Goal: Contribute content: Contribute content

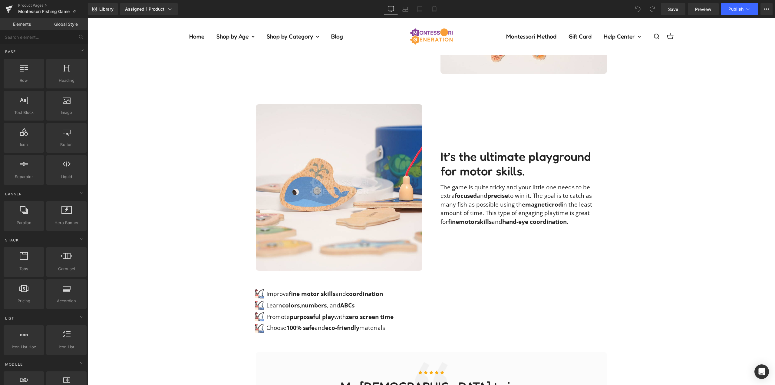
scroll to position [424, 0]
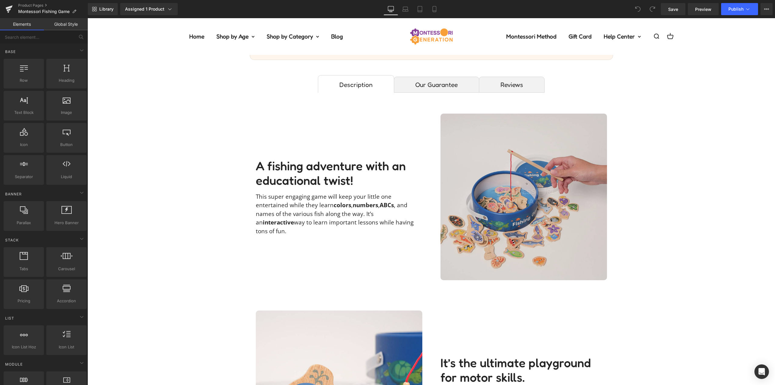
click at [506, 154] on img at bounding box center [523, 196] width 166 height 166
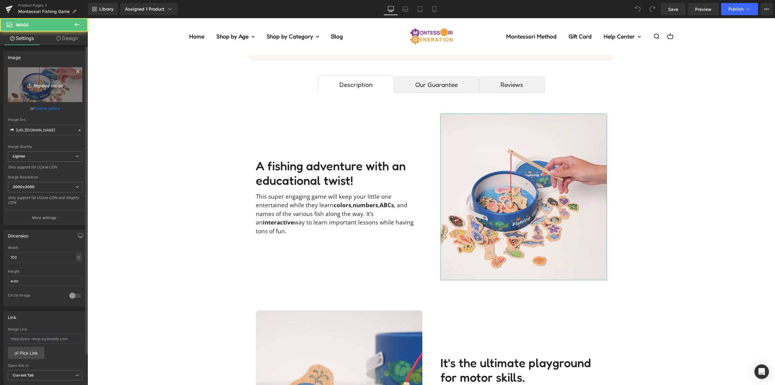
click at [42, 85] on icon "Replace Image" at bounding box center [45, 85] width 48 height 8
type input "C:\fakepath\fishing-game-kaylee_adventures22IMG_6609-(1).jpg"
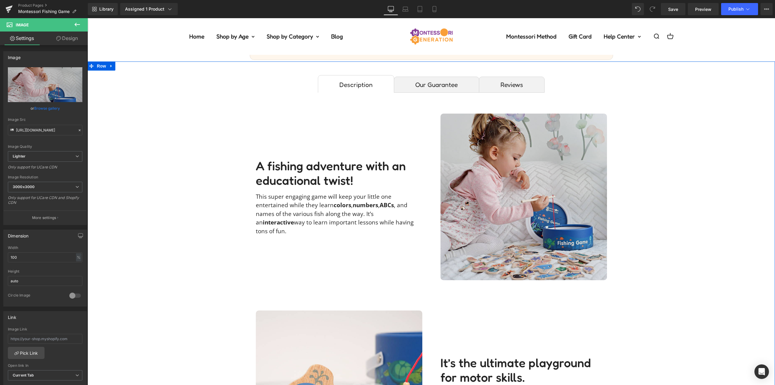
click at [524, 169] on img at bounding box center [523, 196] width 166 height 166
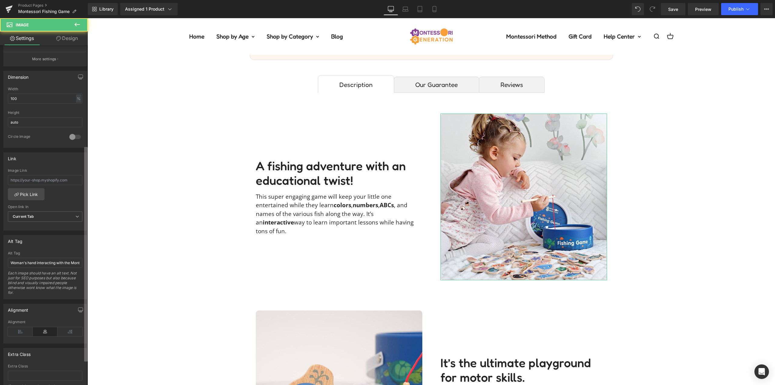
scroll to position [182, 0]
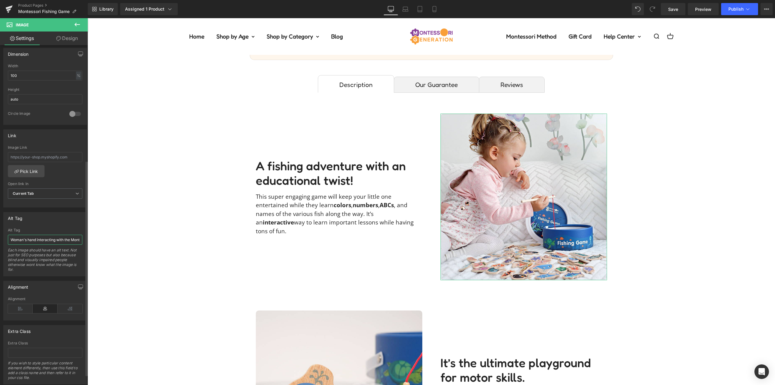
click at [31, 240] on input "Woman's hand interacting with the Montessori Fishing Game by taking a fish out …" at bounding box center [45, 239] width 74 height 10
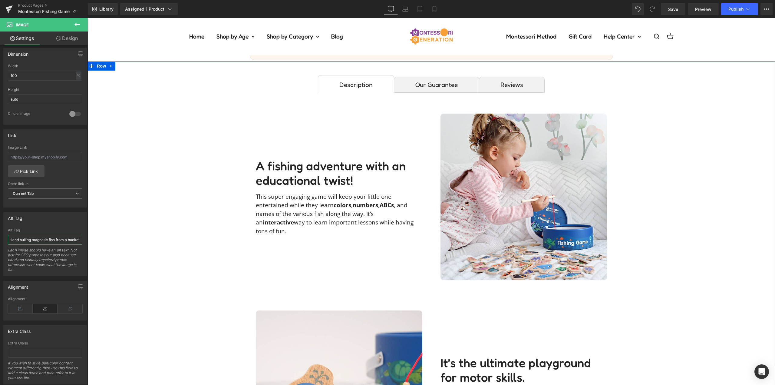
scroll to position [0, 42]
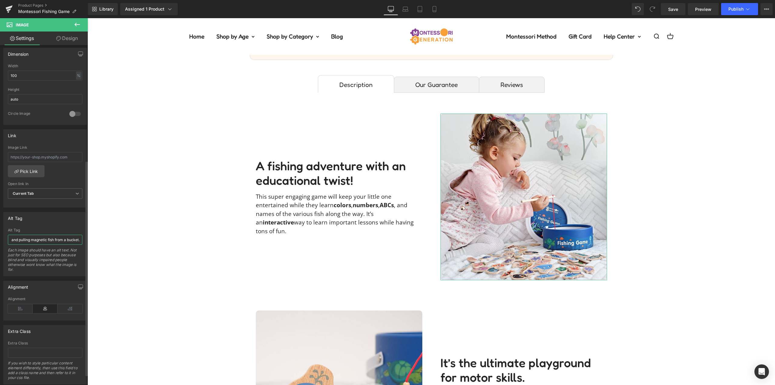
type input "Little girl holding a rod and pulling magnetic fish from a bucket."
click at [62, 220] on div "Alt Tag" at bounding box center [45, 217] width 83 height 11
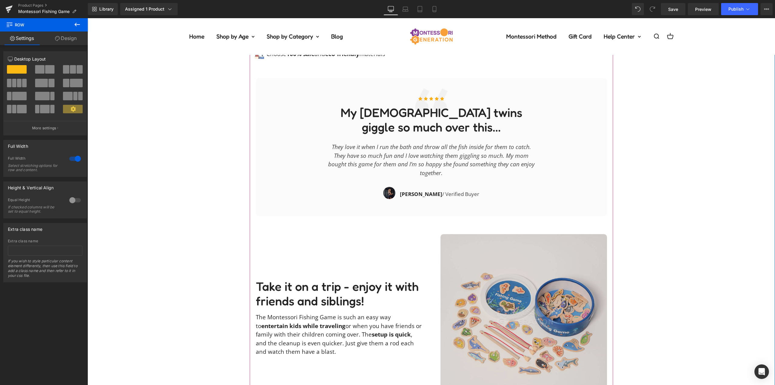
scroll to position [968, 0]
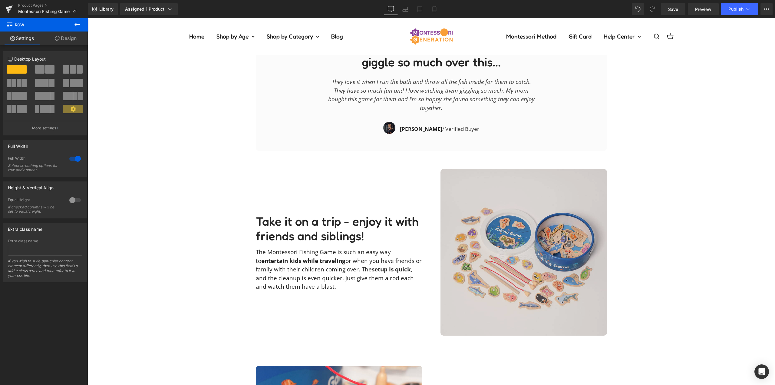
click at [516, 231] on img at bounding box center [523, 252] width 166 height 166
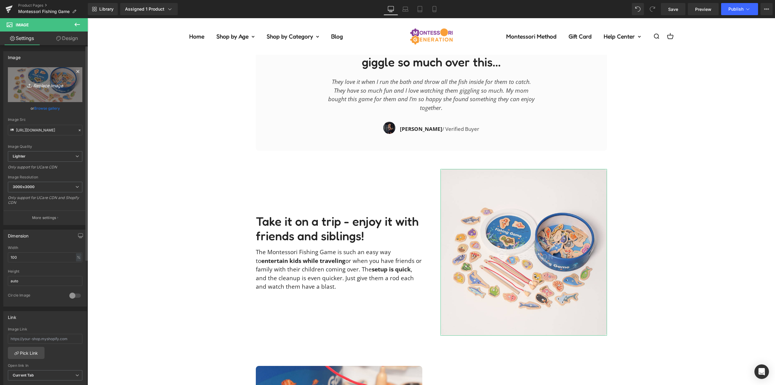
click at [47, 88] on link "Replace Image" at bounding box center [45, 84] width 74 height 35
type input "C:\fakepath\fishing-game-mumlifeupnorthimage00003.jpg"
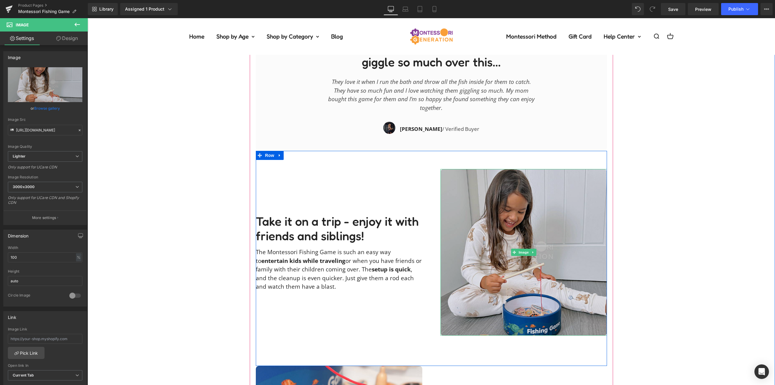
click at [509, 219] on img at bounding box center [523, 252] width 166 height 166
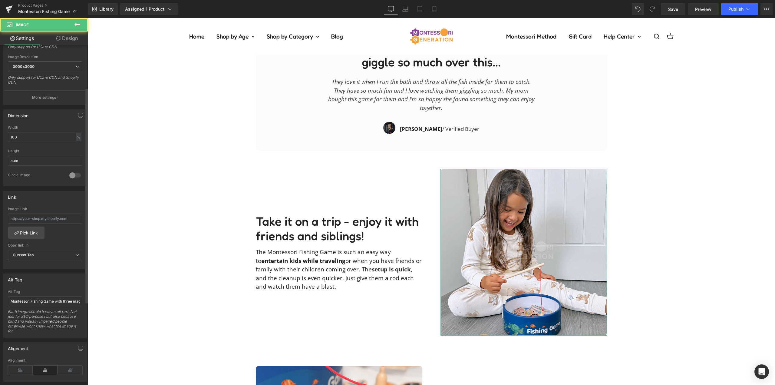
scroll to position [121, 0]
click at [37, 300] on input "Montessori Fishing Game with three magnetic poles, storage box, and 51 fish pie…" at bounding box center [45, 300] width 74 height 10
type input "L"
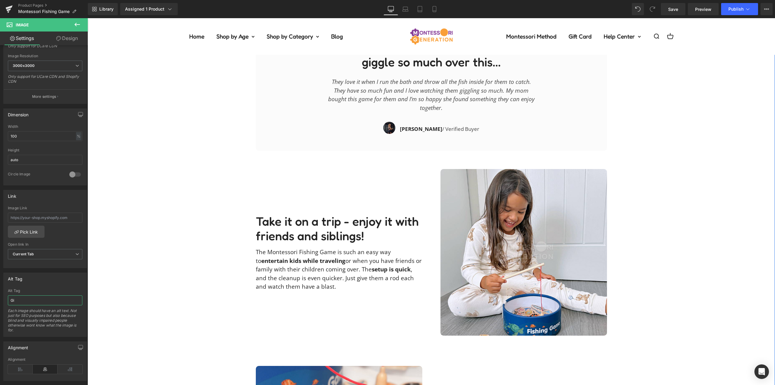
type input "G"
type input "L"
type input "G"
type input "Girl smiling and playing with the Montessori Fishing Game."
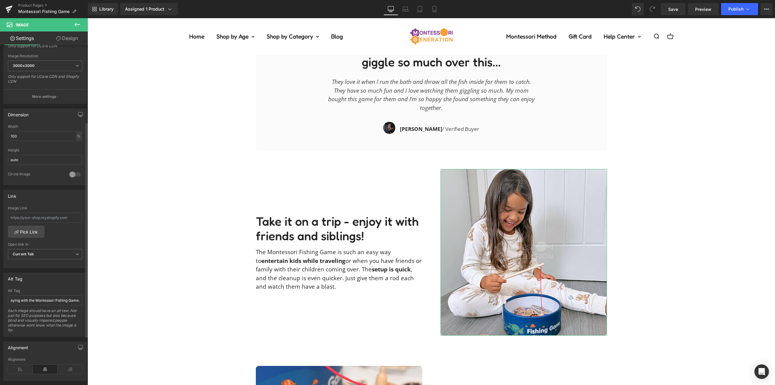
click at [67, 279] on div "Alt Tag" at bounding box center [45, 278] width 83 height 11
click at [137, 276] on div "Description Text Block Our Guarantee Text Block Reviews Text Block A fishing ad…" at bounding box center [430, 71] width 687 height 1108
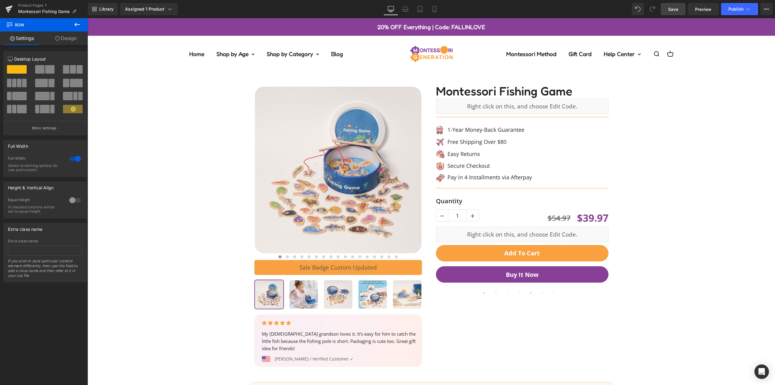
click at [679, 13] on link "Save" at bounding box center [672, 9] width 25 height 12
click at [667, 10] on link "Save" at bounding box center [672, 9] width 25 height 12
click at [751, 11] on button "Publish" at bounding box center [739, 9] width 37 height 12
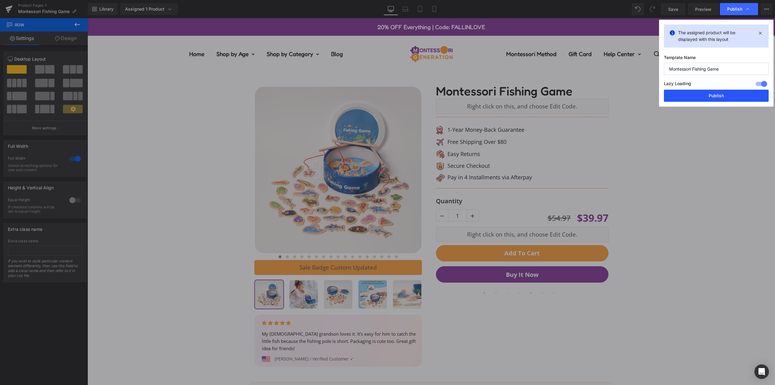
click at [727, 93] on button "Publish" at bounding box center [715, 96] width 105 height 12
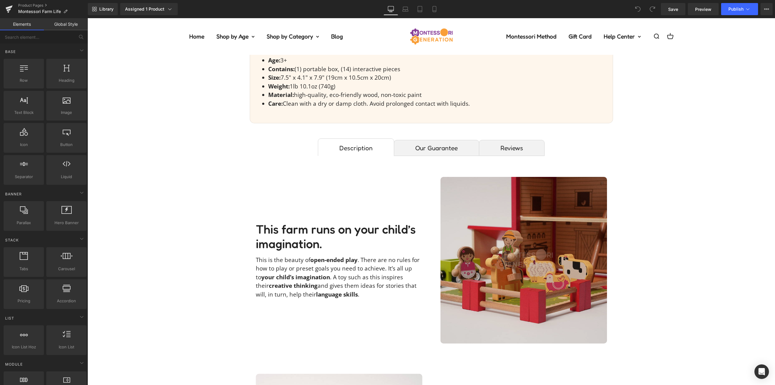
scroll to position [393, 0]
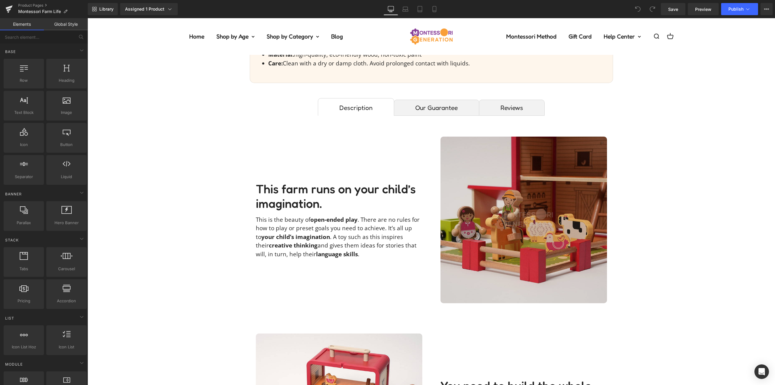
drag, startPoint x: 510, startPoint y: 189, endPoint x: 476, endPoint y: 181, distance: 35.2
click at [510, 189] on img at bounding box center [523, 219] width 166 height 166
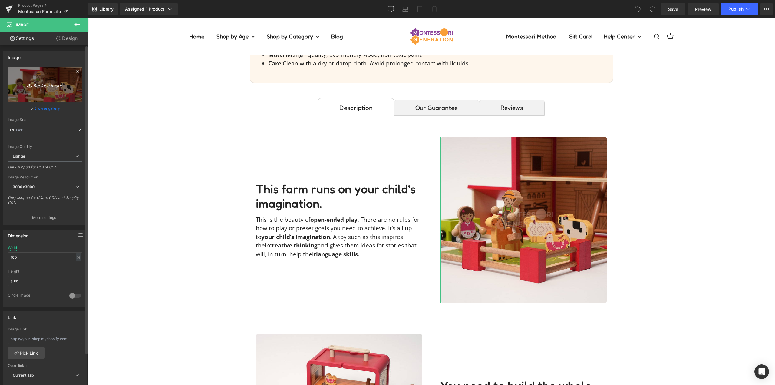
click at [39, 84] on icon "Replace Image" at bounding box center [45, 85] width 48 height 8
type input "C:\fakepath\farm-life-klaudiayuzvenko1image00007.jpg"
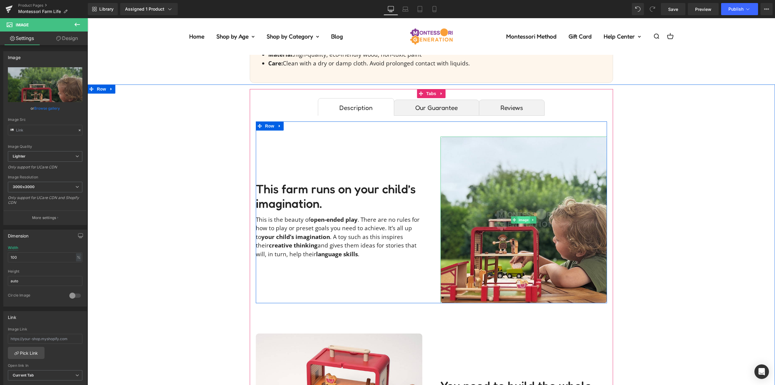
click at [523, 220] on span "Image" at bounding box center [523, 219] width 13 height 7
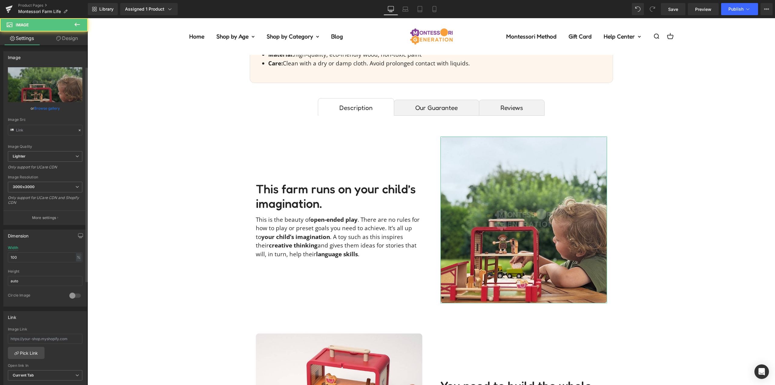
scroll to position [182, 0]
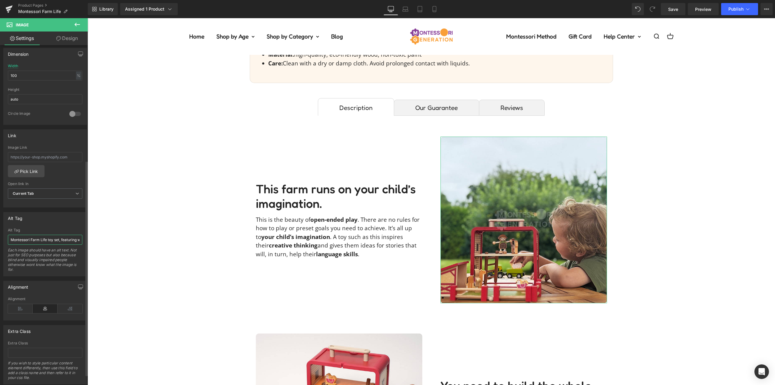
click at [39, 236] on input "Montessori Farm Life toy set, featuring wooden pieces and a box for pretend pla…" at bounding box center [45, 239] width 74 height 10
type input "B"
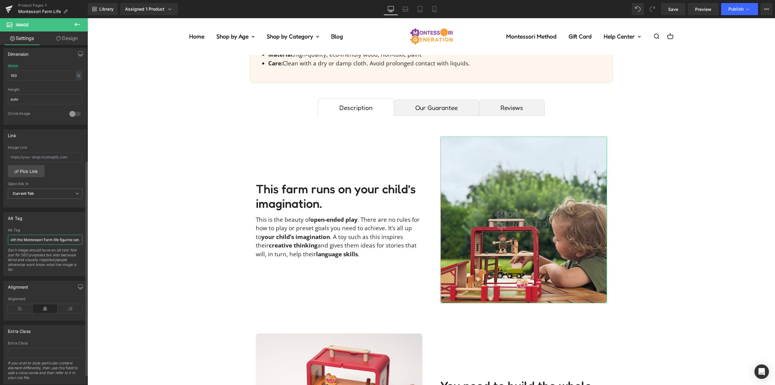
type input "Child playing with the Montessori Farm life figurine set."
click at [58, 224] on div "Alt Tag Montessori Farm Life toy set, featuring wooden pieces and a box for pre…" at bounding box center [45, 244] width 84 height 64
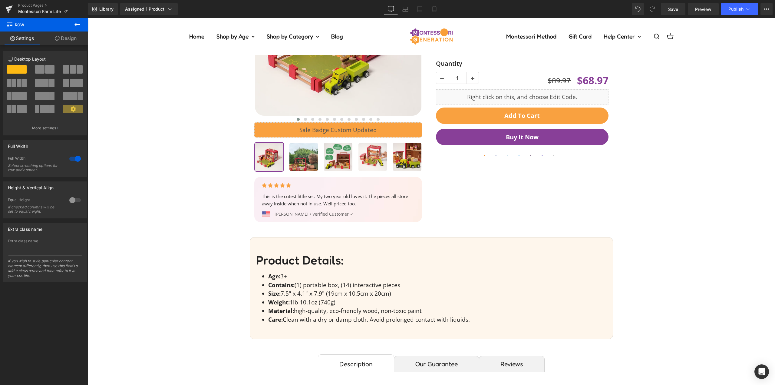
scroll to position [121, 0]
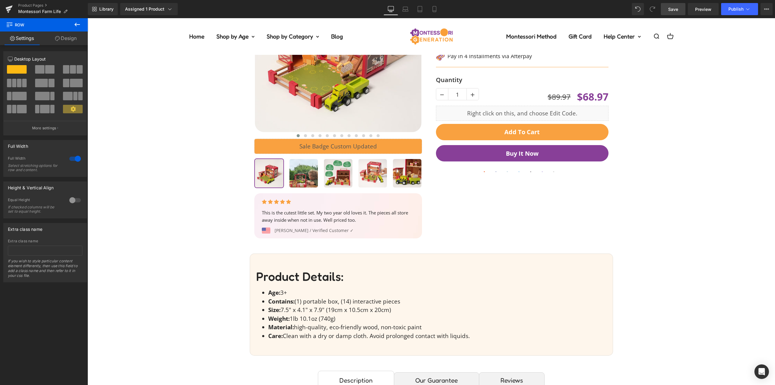
click at [676, 11] on span "Save" at bounding box center [673, 9] width 10 height 6
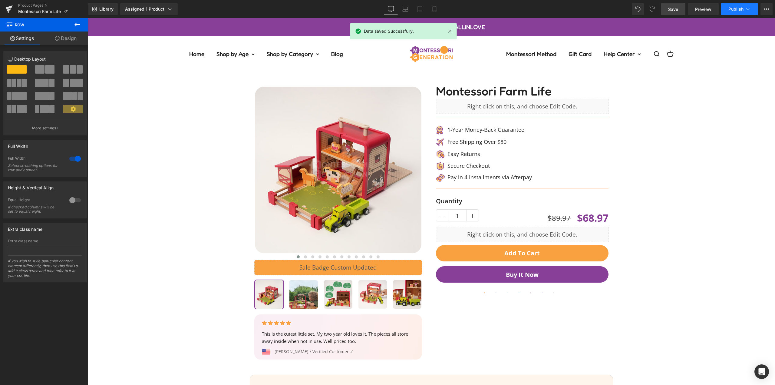
click at [732, 10] on span "Publish" at bounding box center [735, 9] width 15 height 5
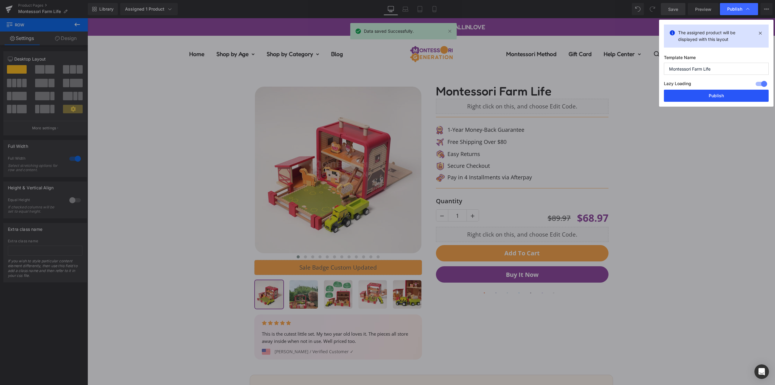
click at [723, 98] on button "Publish" at bounding box center [715, 96] width 105 height 12
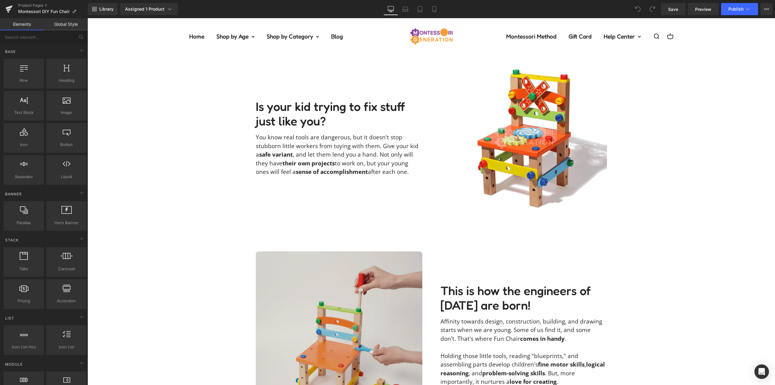
scroll to position [605, 0]
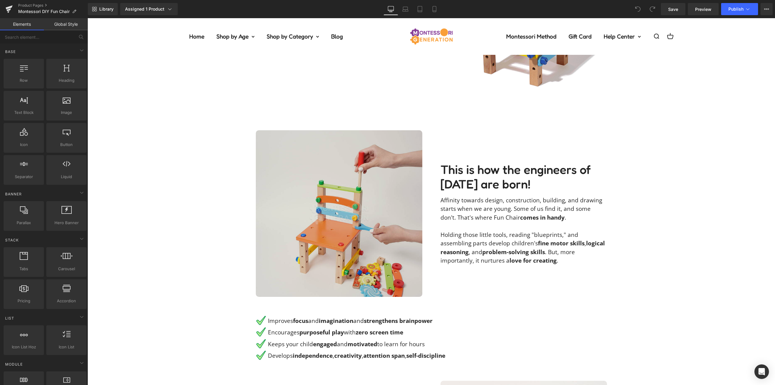
click at [313, 190] on img at bounding box center [339, 213] width 166 height 166
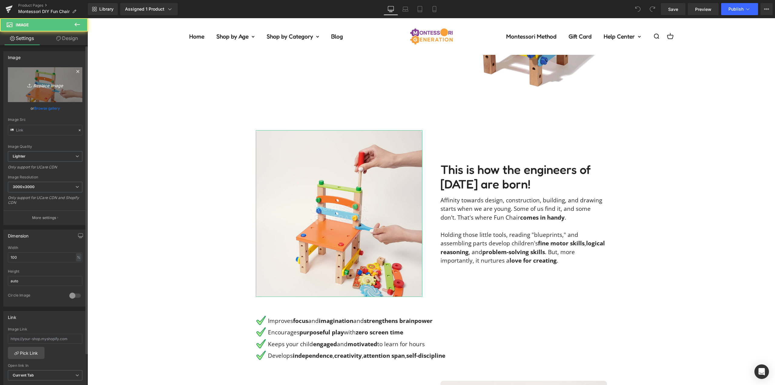
click at [49, 89] on link "Replace Image" at bounding box center [45, 84] width 74 height 35
type input "C:\fakepath\diy-fun-chair-yana.kironФото-10.07.25,-14-53-14.jpg"
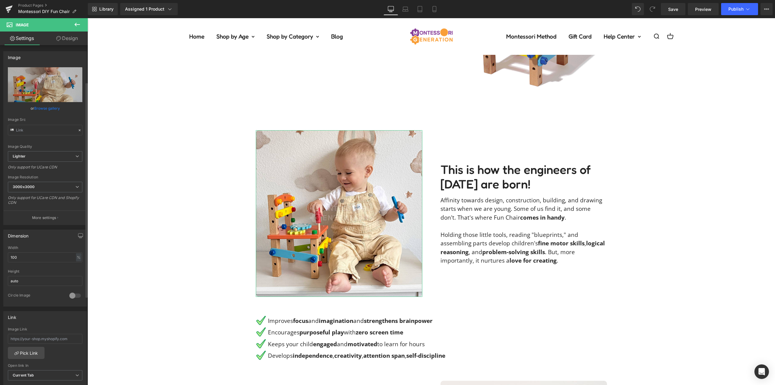
scroll to position [151, 0]
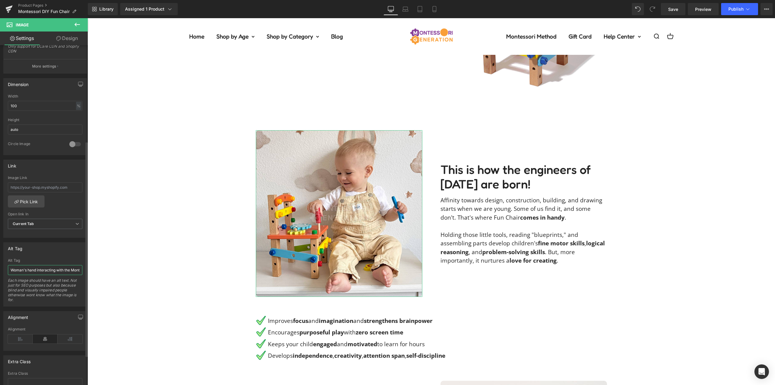
click at [41, 269] on input "Woman's hand interacting with the Montessori DIY Fun Chair toy by tightening a …" at bounding box center [45, 270] width 74 height 10
click at [30, 270] on input "Woman's hand interacting with the Montessori DIY Fun Chair toy by tightening a …" at bounding box center [45, 270] width 74 height 10
drag, startPoint x: 37, startPoint y: 270, endPoint x: 20, endPoint y: 270, distance: 16.9
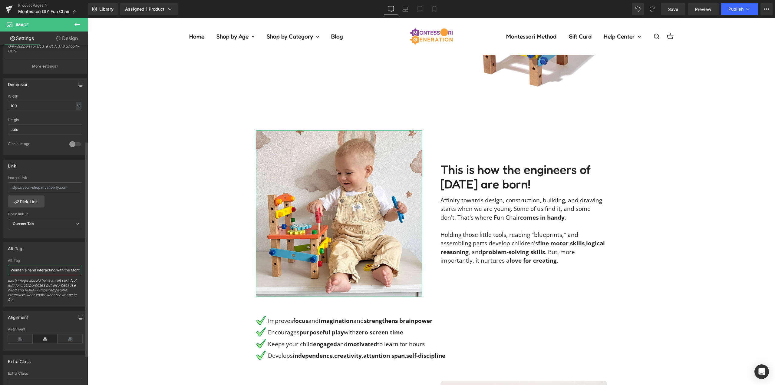
click at [8, 270] on div "Woman's hand interacting with the Montessori DIY Fun Chair toy by tightening a …" at bounding box center [45, 282] width 83 height 48
type input "Little boy interacting with the Montessori DIY Fun Chair toy by tightening a sc…"
click at [56, 258] on div "Alt Tag" at bounding box center [45, 260] width 74 height 4
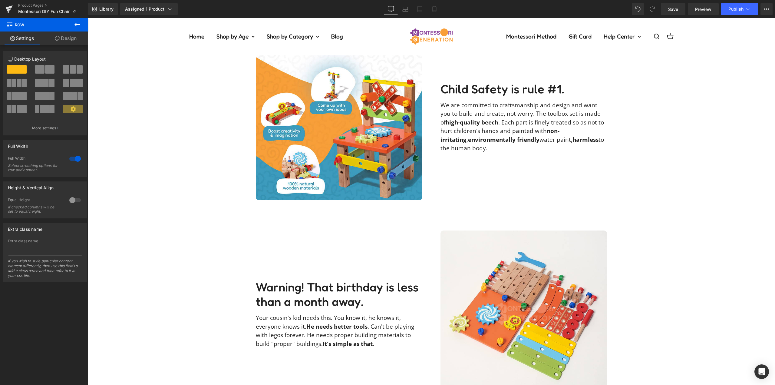
scroll to position [1210, 0]
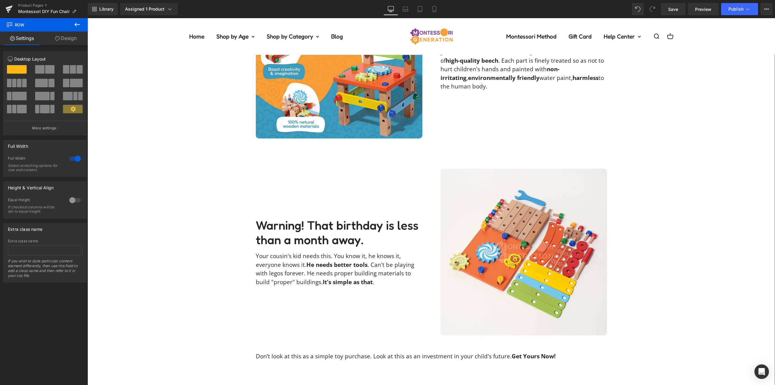
click at [512, 226] on img at bounding box center [523, 252] width 166 height 166
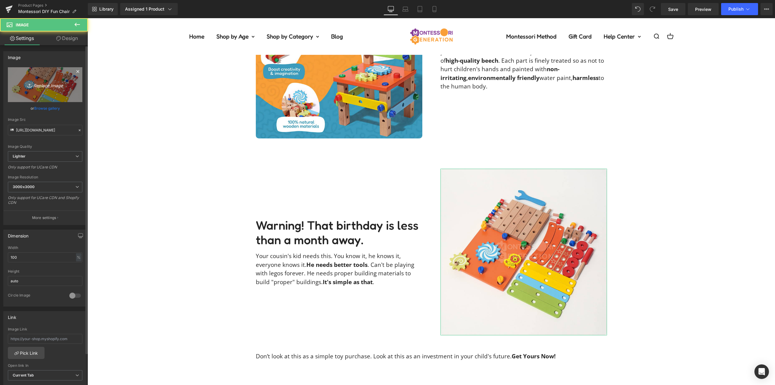
click at [42, 87] on icon "Replace Image" at bounding box center [45, 85] width 48 height 8
type input "C:\fakepath\diy-fun-chair-yana.kironФото-10.07.25,-09-56-22.jpg"
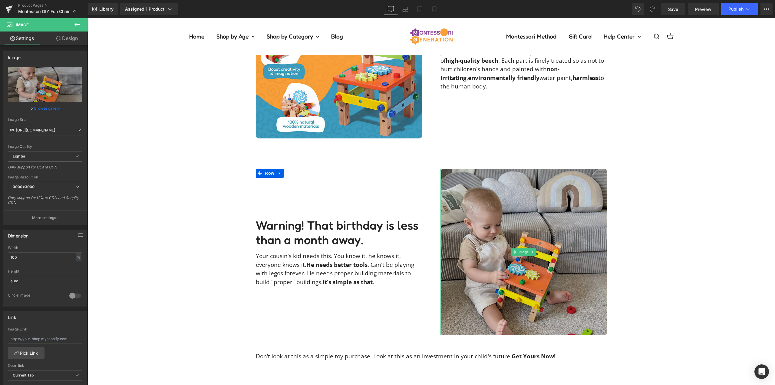
click at [524, 223] on img at bounding box center [523, 252] width 166 height 166
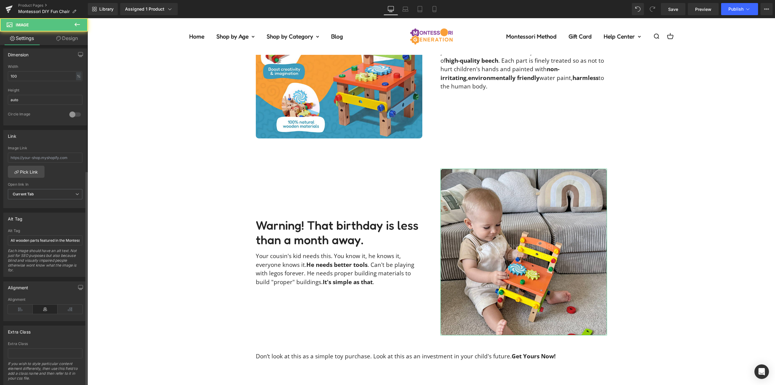
scroll to position [198, 0]
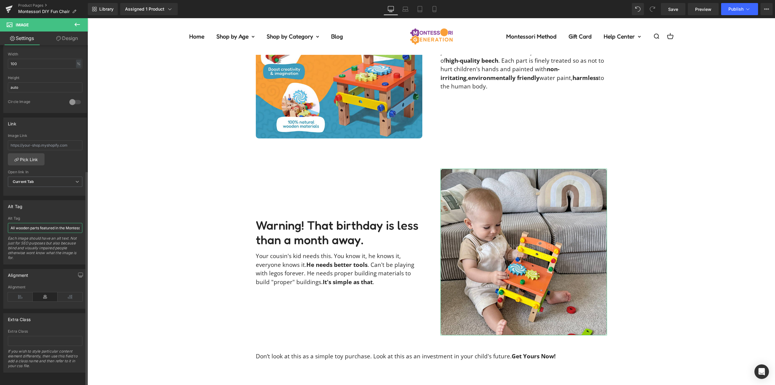
click at [38, 224] on input "All wooden parts featured in the Montessori DIY Fun Chair set for toddlers." at bounding box center [45, 228] width 74 height 10
type input "Little boy playing with a Montessori DIY Fun Chair toy."
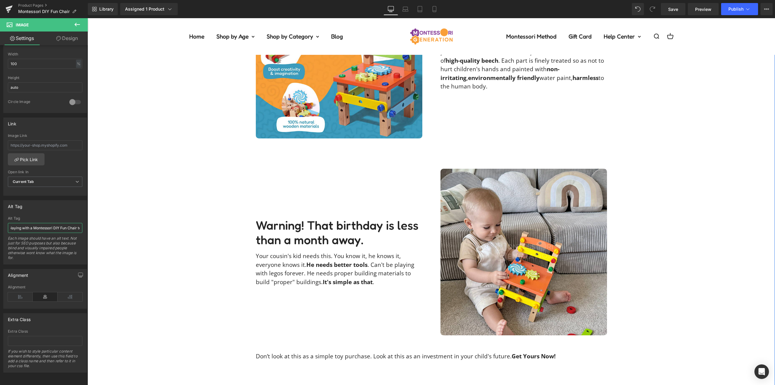
scroll to position [0, 26]
click at [59, 209] on div "Alt Tag All wooden parts featured in the Montessori DIY Fun Chair set for toddl…" at bounding box center [45, 232] width 84 height 64
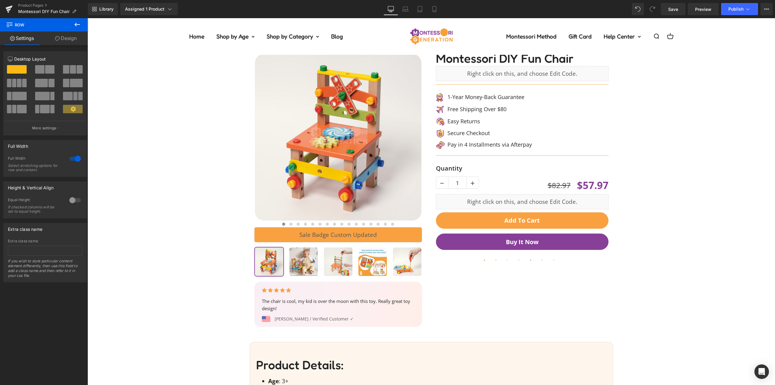
scroll to position [30, 0]
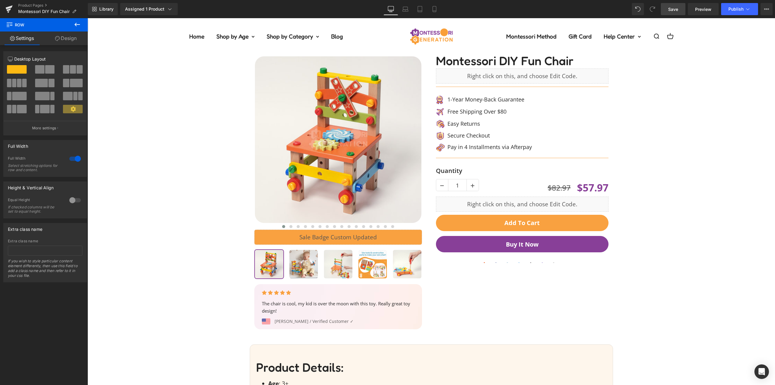
click at [667, 11] on link "Save" at bounding box center [672, 9] width 25 height 12
click at [745, 12] on button "Publish" at bounding box center [739, 9] width 37 height 12
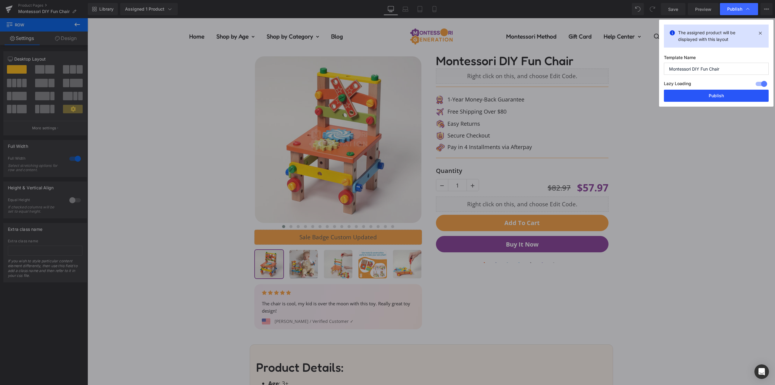
click at [717, 96] on button "Publish" at bounding box center [715, 96] width 105 height 12
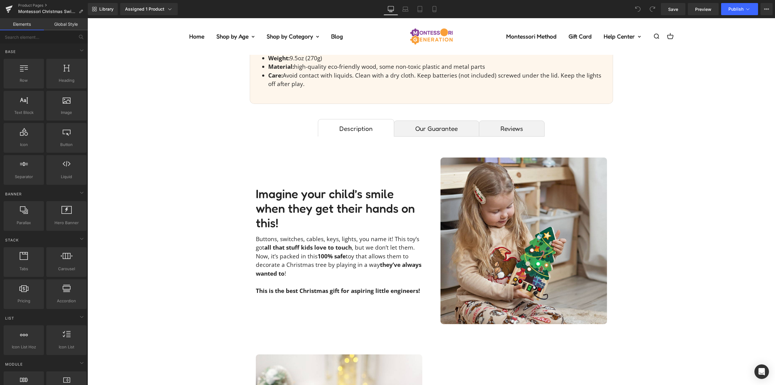
scroll to position [454, 0]
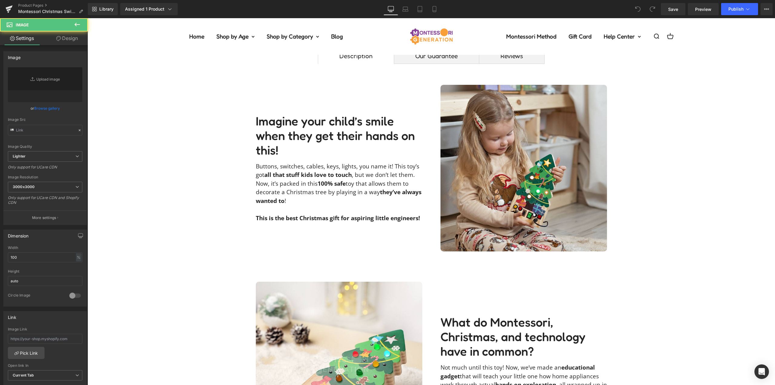
click at [517, 155] on img at bounding box center [523, 168] width 166 height 166
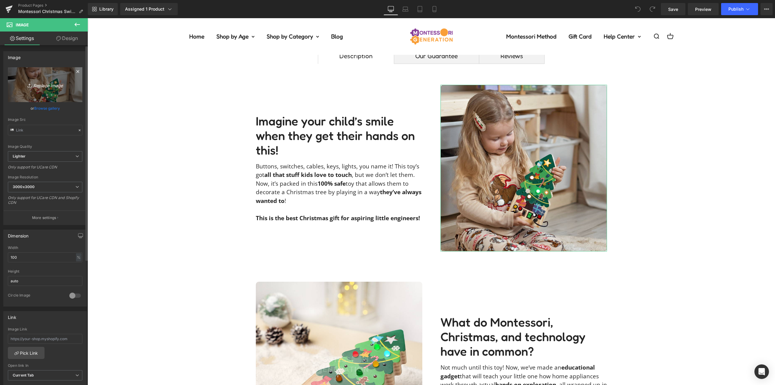
click at [45, 85] on icon "Replace Image" at bounding box center [45, 85] width 48 height 8
type input "C:\fakepath\christmas-switch-board-paisleyraexxIMG_5496.jpg"
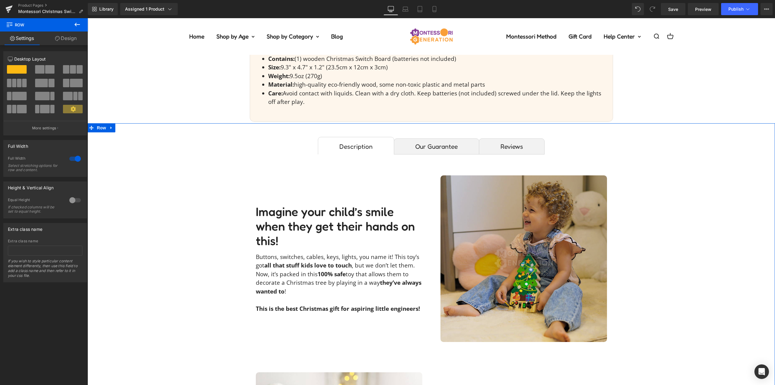
scroll to position [605, 0]
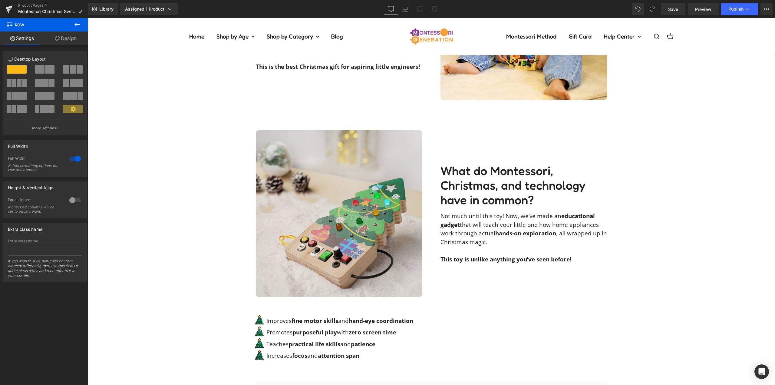
click at [376, 223] on img at bounding box center [339, 213] width 166 height 166
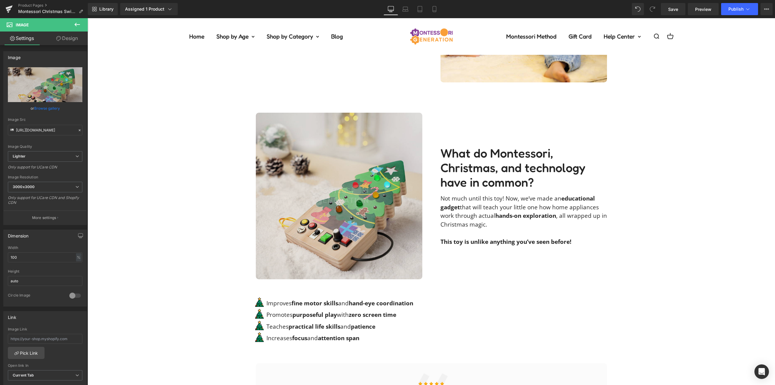
scroll to position [726, 0]
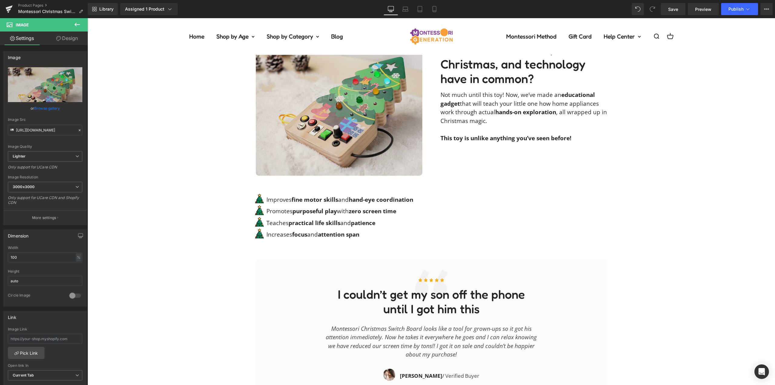
click at [335, 123] on img at bounding box center [339, 92] width 166 height 166
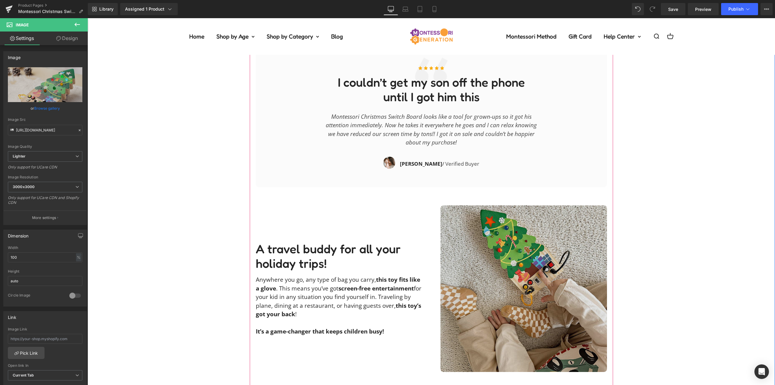
scroll to position [998, 0]
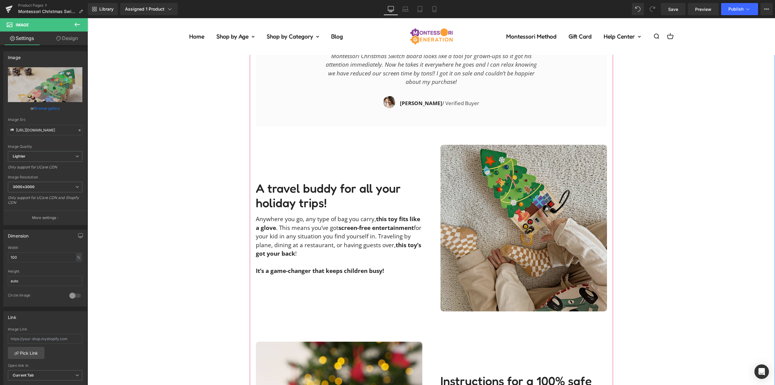
click at [506, 220] on img at bounding box center [523, 228] width 166 height 166
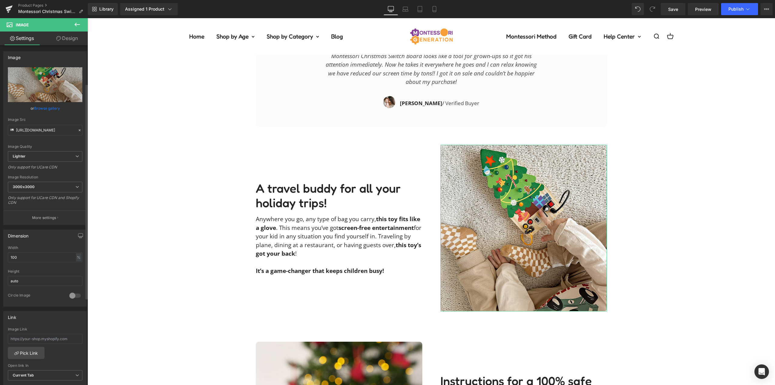
scroll to position [91, 0]
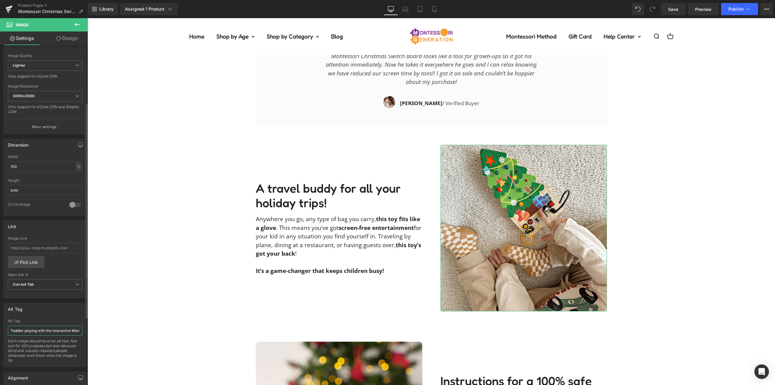
click at [35, 329] on input "Toddler playing with the interactive Montessori Christmas Switch Board that fea…" at bounding box center [45, 330] width 74 height 10
click at [643, 185] on div "Description Text Block Our Guarantee Text Block Reviews Text Block Imagine your…" at bounding box center [430, 44] width 687 height 1112
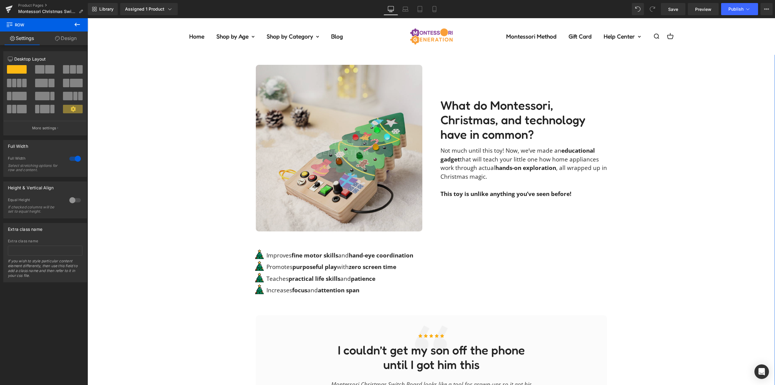
scroll to position [726, 0]
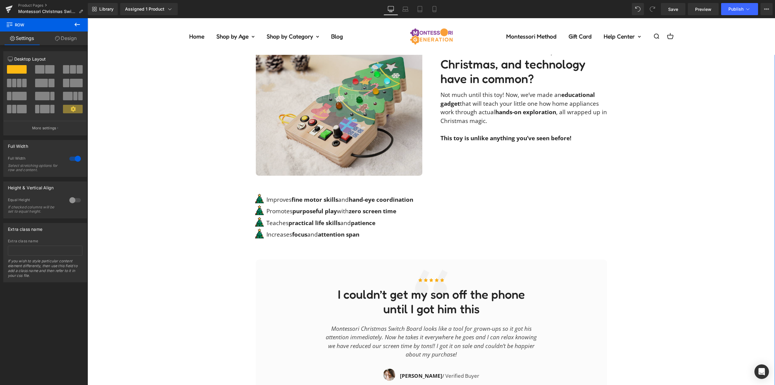
click at [349, 114] on img at bounding box center [339, 92] width 166 height 166
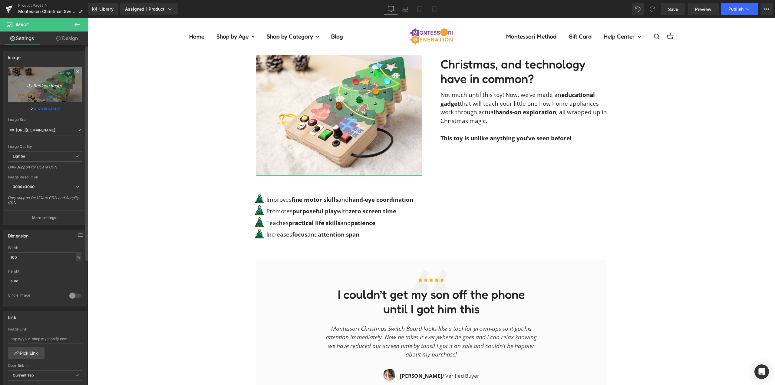
click at [54, 89] on link "Replace Image" at bounding box center [45, 84] width 74 height 35
type input "C:\fakepath\infographic-christmas-switch-board-3.jpg"
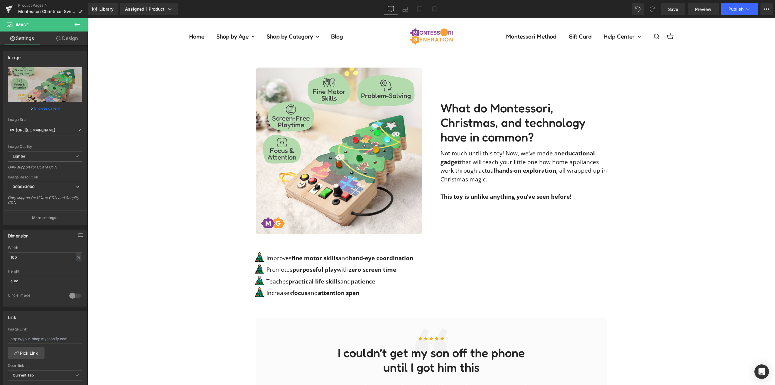
scroll to position [635, 0]
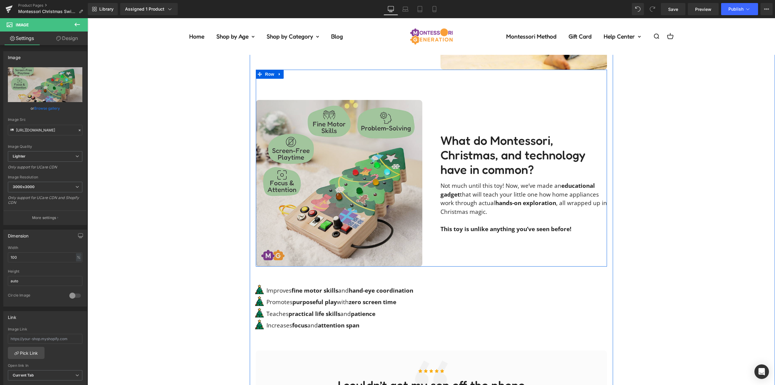
click at [368, 169] on img at bounding box center [339, 183] width 166 height 166
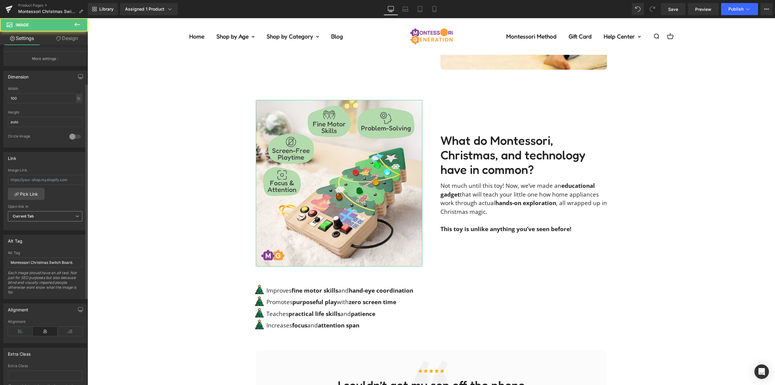
scroll to position [182, 0]
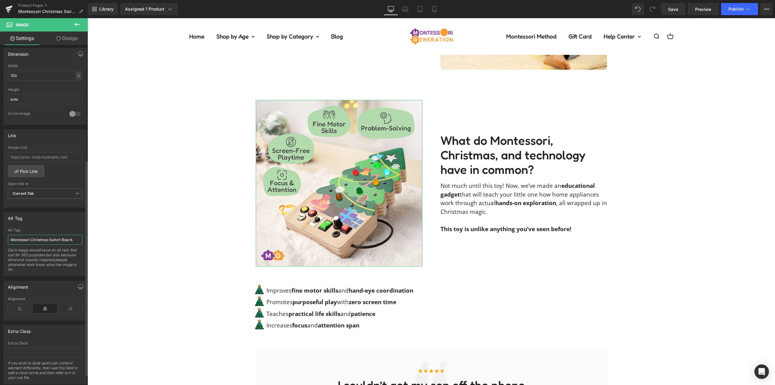
click at [39, 241] on input "Montessori Christmas Switch Board." at bounding box center [45, 239] width 74 height 10
type input "Infographic showcasing benefits of the Montessori Christmas Switch Board."
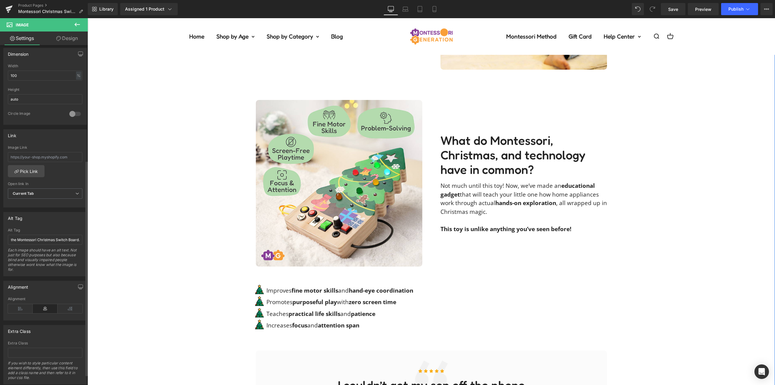
click at [67, 226] on div "Alt Tag Montessori Christmas Switch Board. Alt Tag Infographic showcasing benef…" at bounding box center [45, 244] width 84 height 64
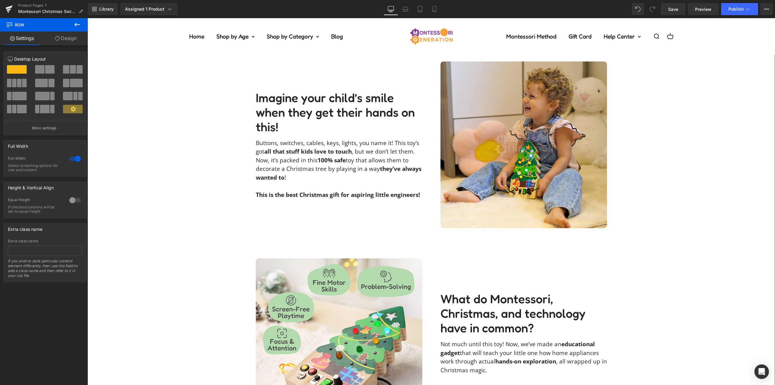
scroll to position [424, 0]
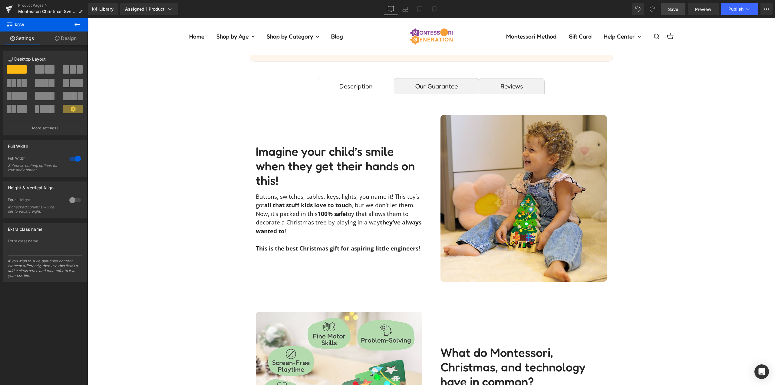
click at [670, 12] on span "Save" at bounding box center [673, 9] width 10 height 6
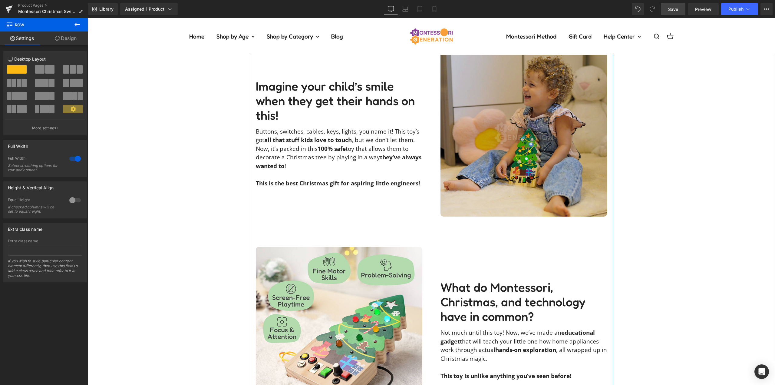
scroll to position [393, 0]
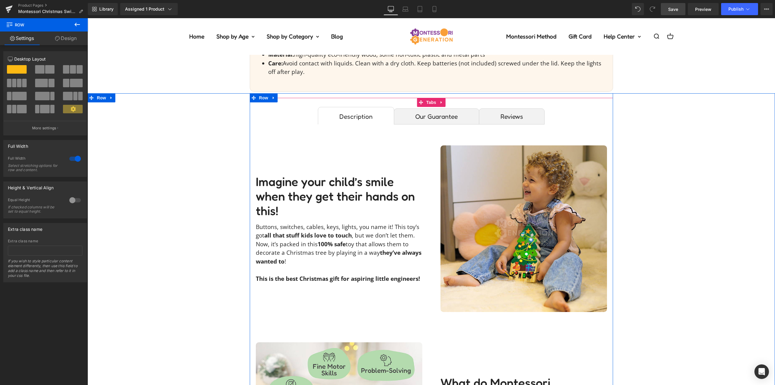
click at [522, 214] on img at bounding box center [523, 228] width 166 height 166
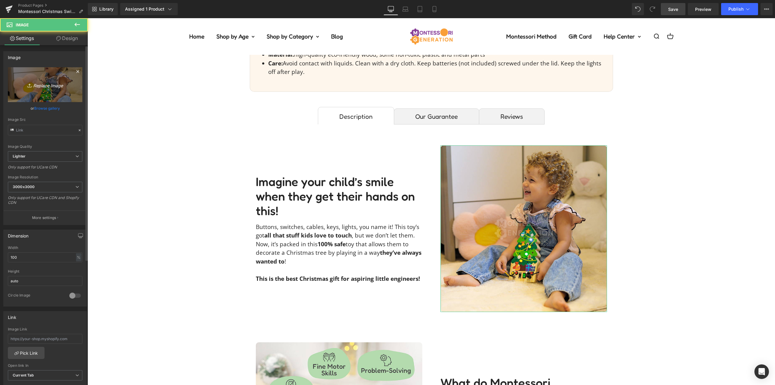
click at [49, 85] on icon "Replace Image" at bounding box center [45, 85] width 48 height 8
type input "C:\fakepath\3F3A5573_1.jpg"
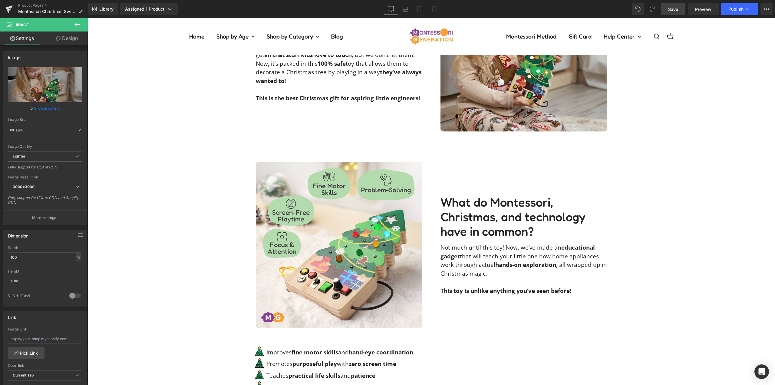
scroll to position [424, 0]
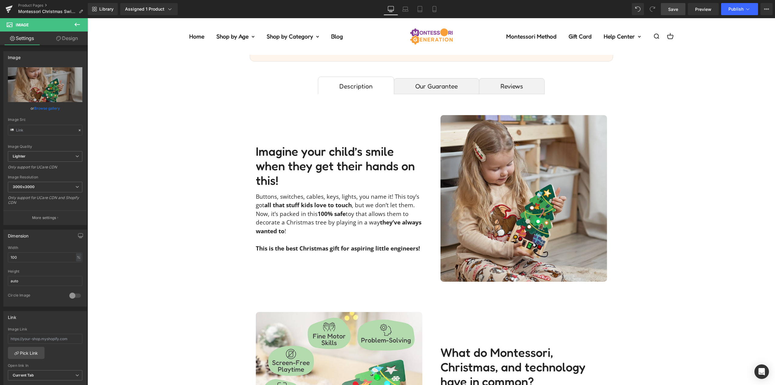
click at [677, 9] on span "Save" at bounding box center [673, 9] width 10 height 6
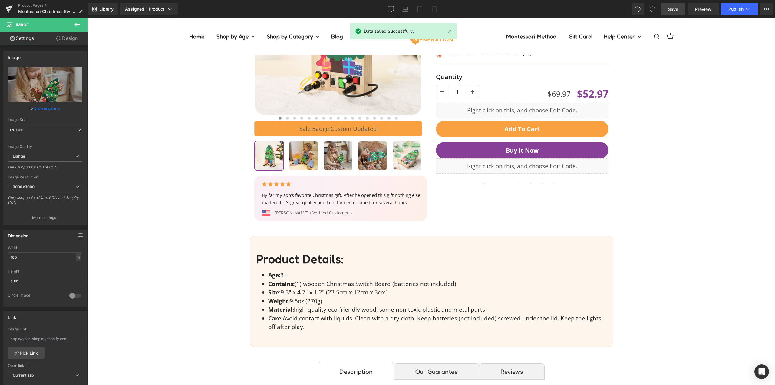
scroll to position [0, 0]
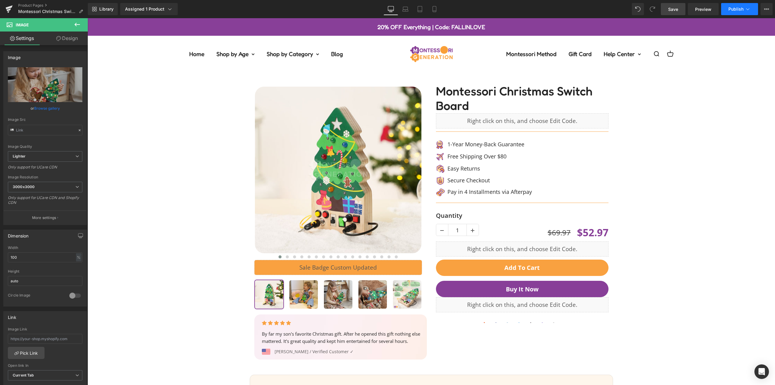
click at [748, 6] on button "Publish" at bounding box center [739, 9] width 37 height 12
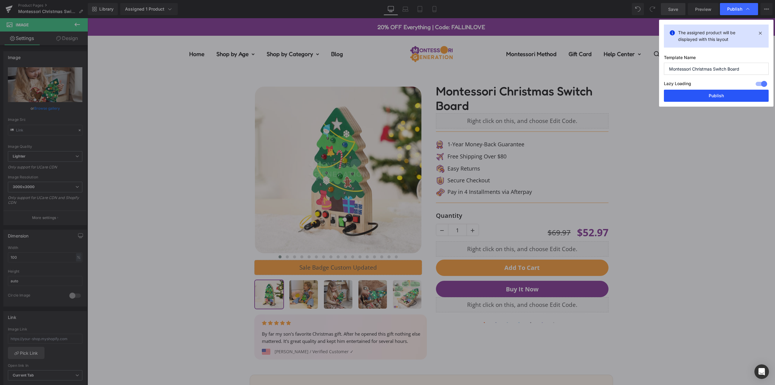
click at [727, 100] on button "Publish" at bounding box center [715, 96] width 105 height 12
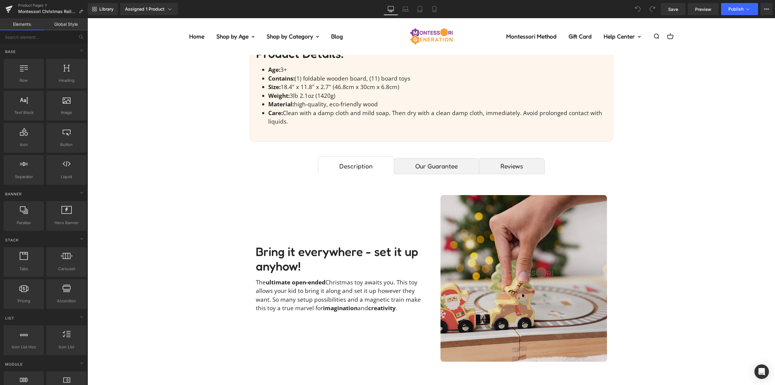
scroll to position [393, 0]
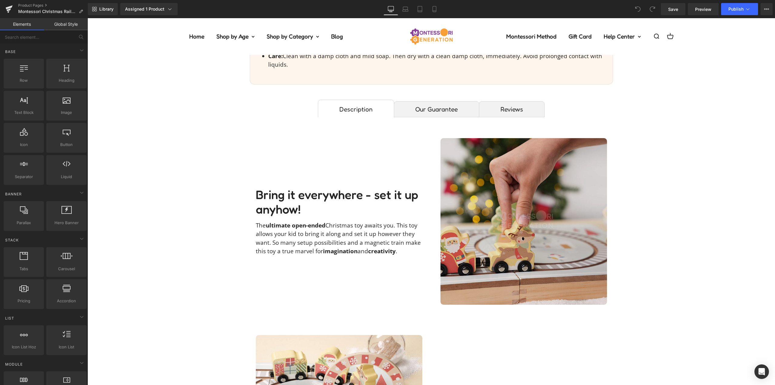
click at [502, 232] on img at bounding box center [523, 221] width 166 height 166
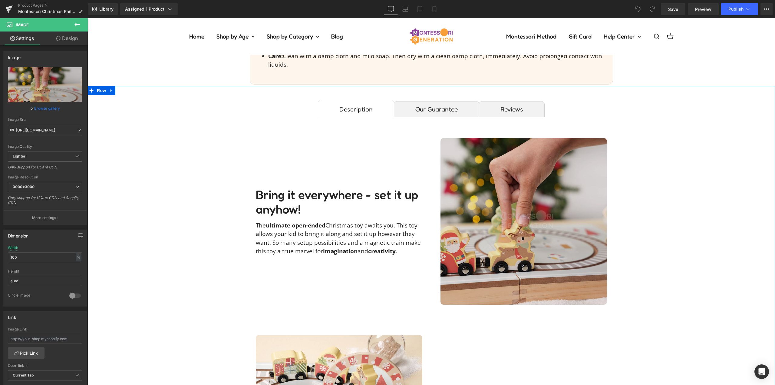
click at [515, 214] on img at bounding box center [523, 221] width 166 height 166
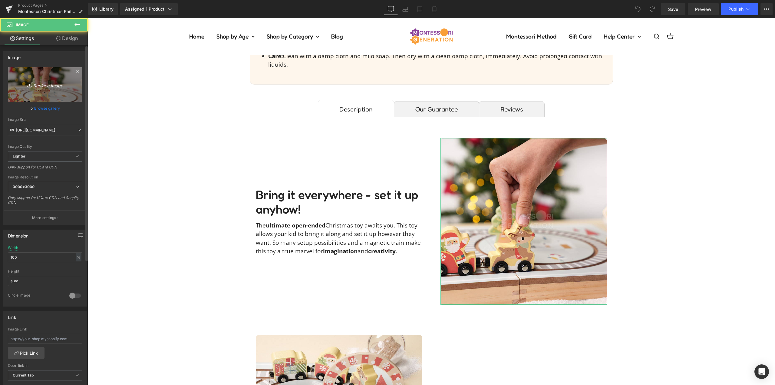
click at [43, 84] on icon "Replace Image" at bounding box center [45, 85] width 48 height 8
type input "C:\fakepath\christmas-railway-paisleyraexxIMG_5501.jpg"
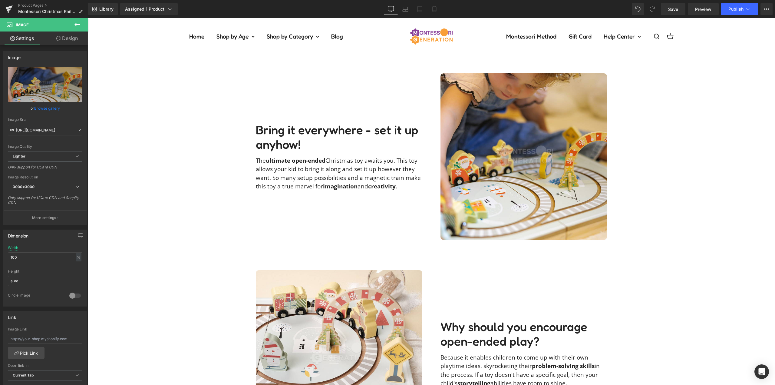
scroll to position [454, 0]
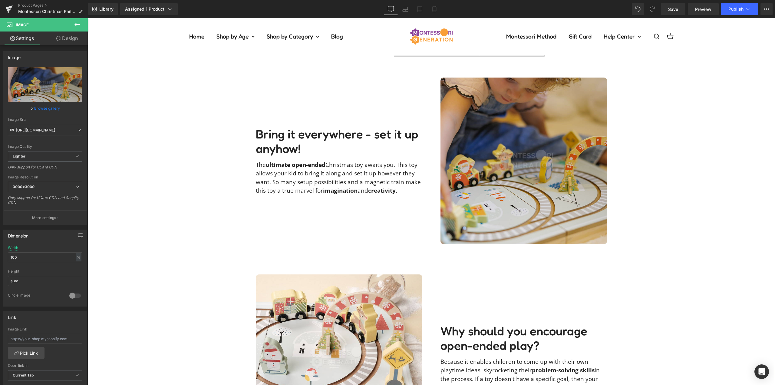
click at [477, 159] on img at bounding box center [523, 160] width 166 height 166
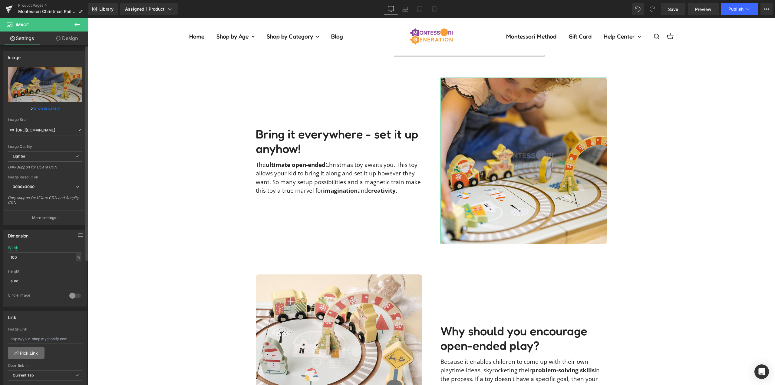
scroll to position [151, 0]
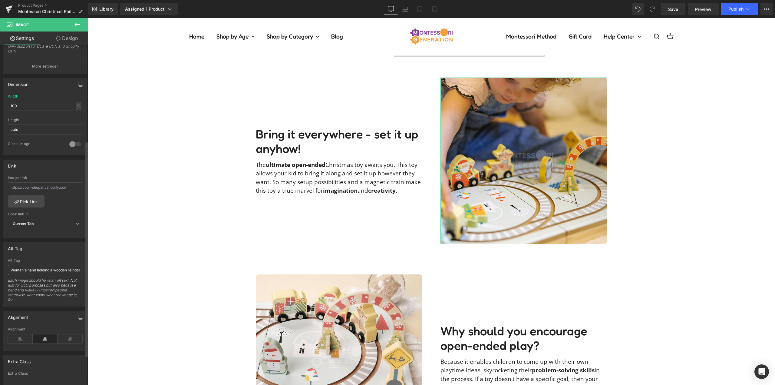
click at [38, 269] on input "Woman's hand holding a wooden reindeer with wheels and driving it around a Mont…" at bounding box center [45, 270] width 74 height 10
click at [59, 256] on div "Alt Tag Woman's hand holding a wooden reindeer with wheels and driving it aroun…" at bounding box center [45, 274] width 84 height 64
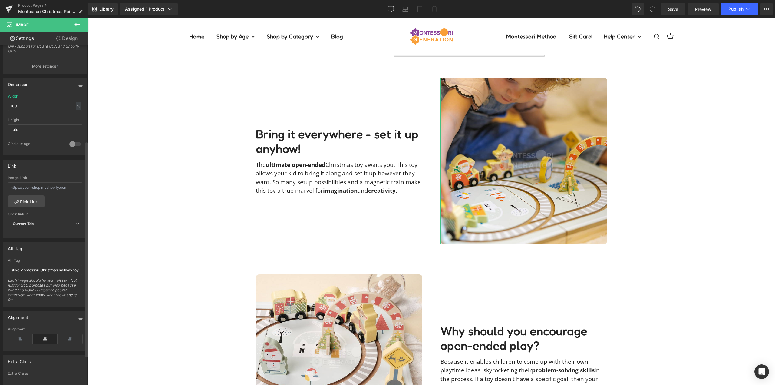
scroll to position [0, 0]
click at [77, 273] on input "Baby girl playing with a festive Montessori Christmas Railway toy." at bounding box center [45, 270] width 74 height 10
type input "Baby girl playing with a festive Montessori Christmas Railway toy with figurine…"
click at [49, 251] on div "Alt Tag" at bounding box center [45, 247] width 83 height 11
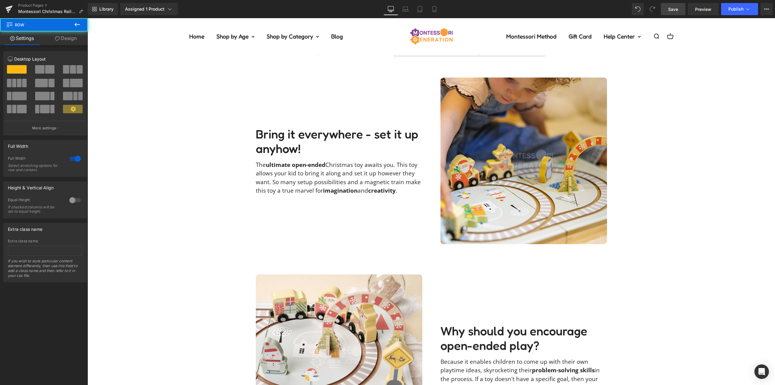
click at [667, 9] on link "Save" at bounding box center [672, 9] width 25 height 12
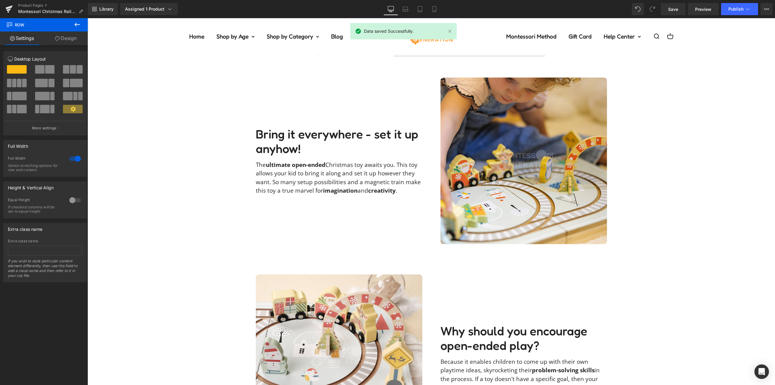
click at [741, 15] on div "Library Assigned 1 Product Product Preview Montessori Christmas Railway Manage …" at bounding box center [431, 9] width 687 height 18
click at [745, 7] on icon at bounding box center [747, 9] width 6 height 6
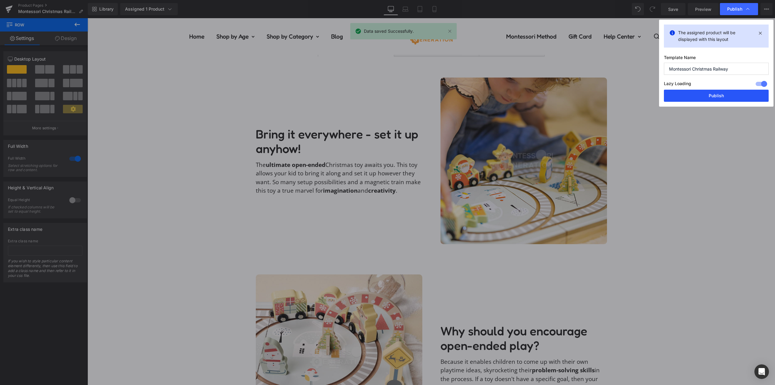
click at [718, 99] on button "Publish" at bounding box center [715, 96] width 105 height 12
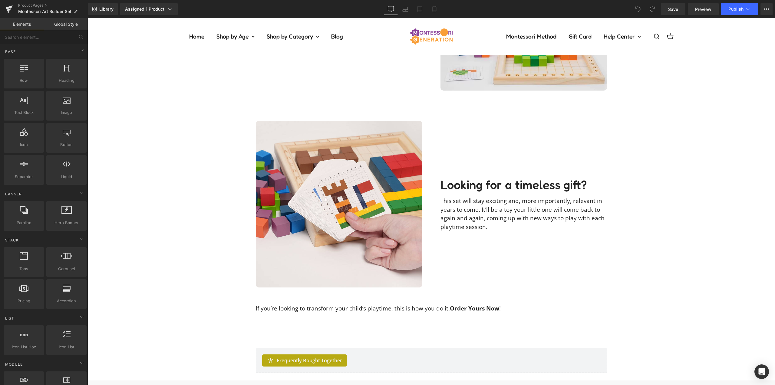
scroll to position [998, 0]
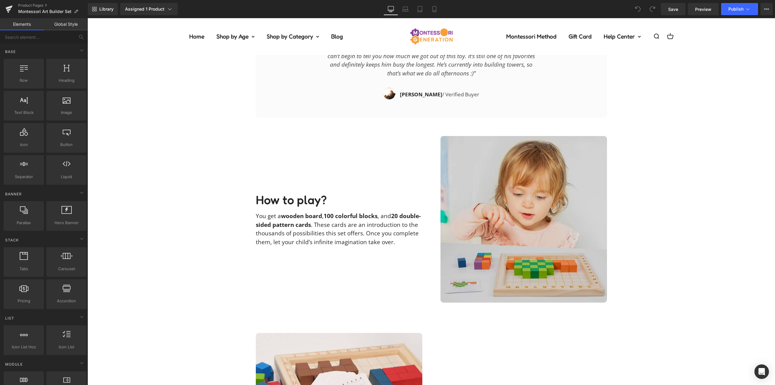
click at [529, 190] on img at bounding box center [523, 219] width 166 height 166
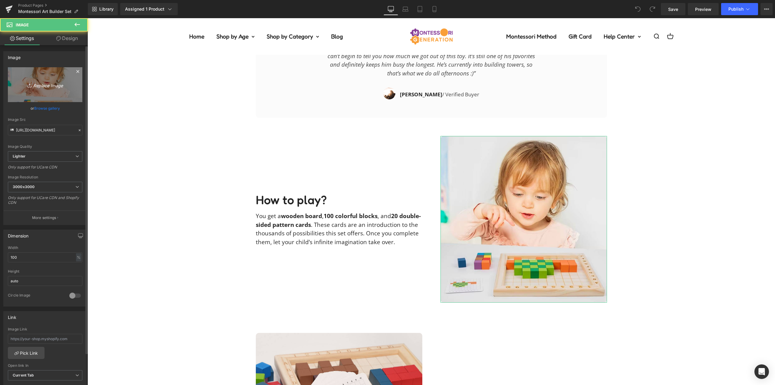
click at [48, 86] on icon "Replace Image" at bounding box center [45, 85] width 48 height 8
type input "C:\fakepath\art-builder-set-paisleyraexxIMG_5479.jpg"
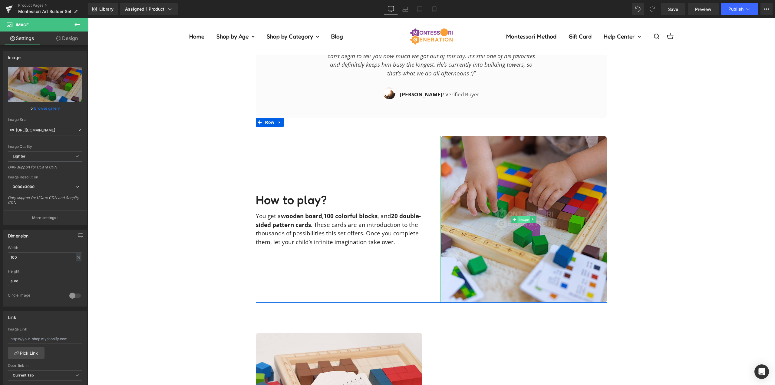
click at [519, 217] on span "Image" at bounding box center [523, 219] width 13 height 7
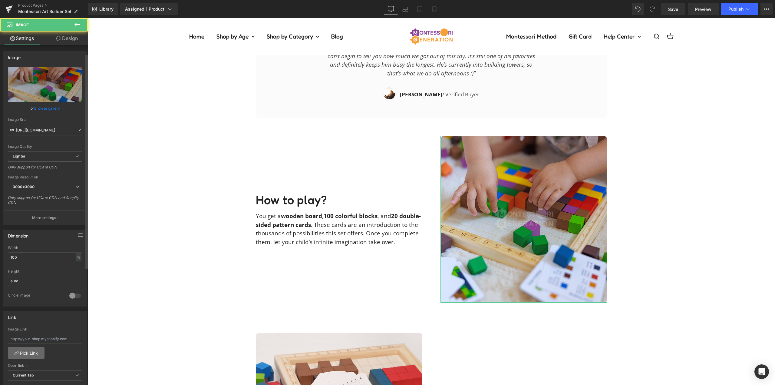
scroll to position [182, 0]
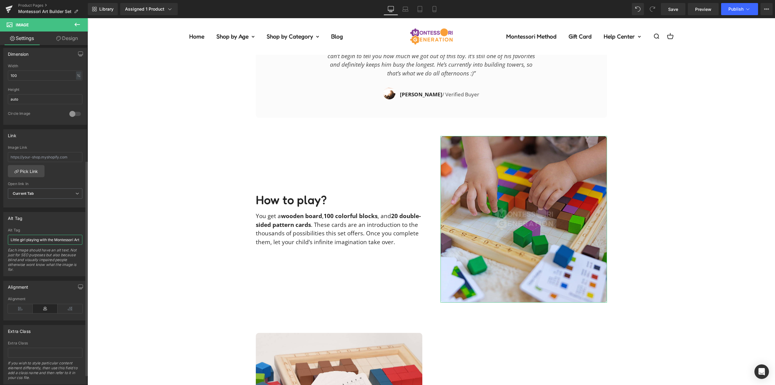
click at [39, 241] on input "Little girl playing with the Montessori Art Builder Set." at bounding box center [45, 239] width 74 height 10
click at [668, 6] on span "Save" at bounding box center [673, 9] width 10 height 6
click at [741, 8] on span "Publish" at bounding box center [735, 9] width 15 height 5
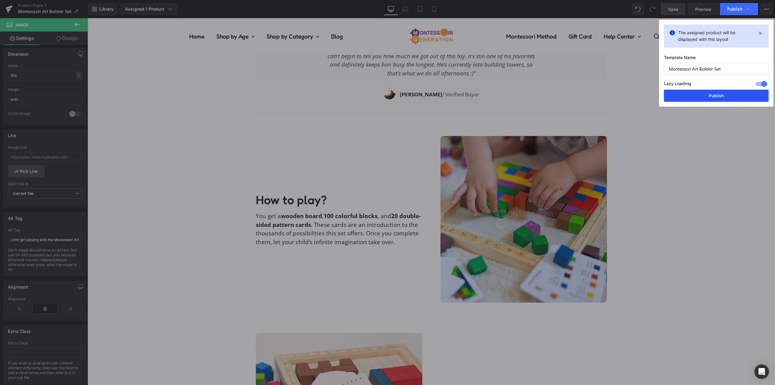
click at [733, 92] on button "Publish" at bounding box center [715, 96] width 105 height 12
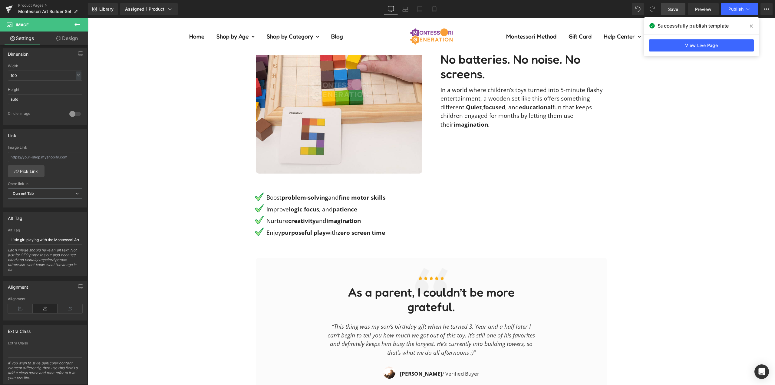
scroll to position [696, 0]
